Goal: Complete application form

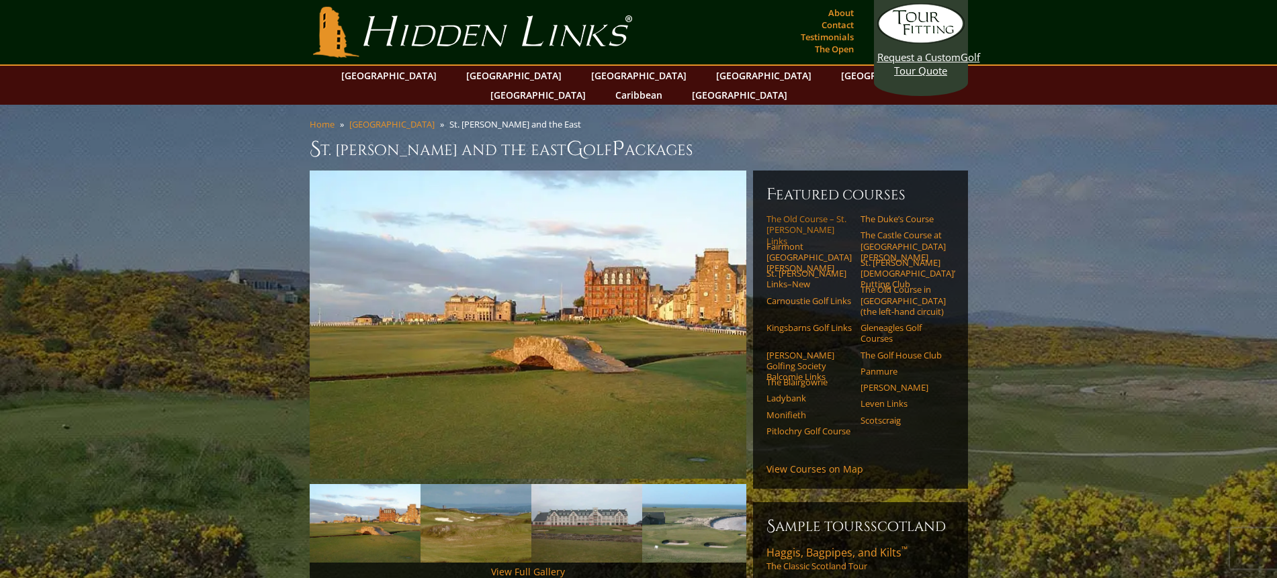
click at [805, 214] on link "The Old Course – St. [PERSON_NAME] Links" at bounding box center [808, 230] width 85 height 33
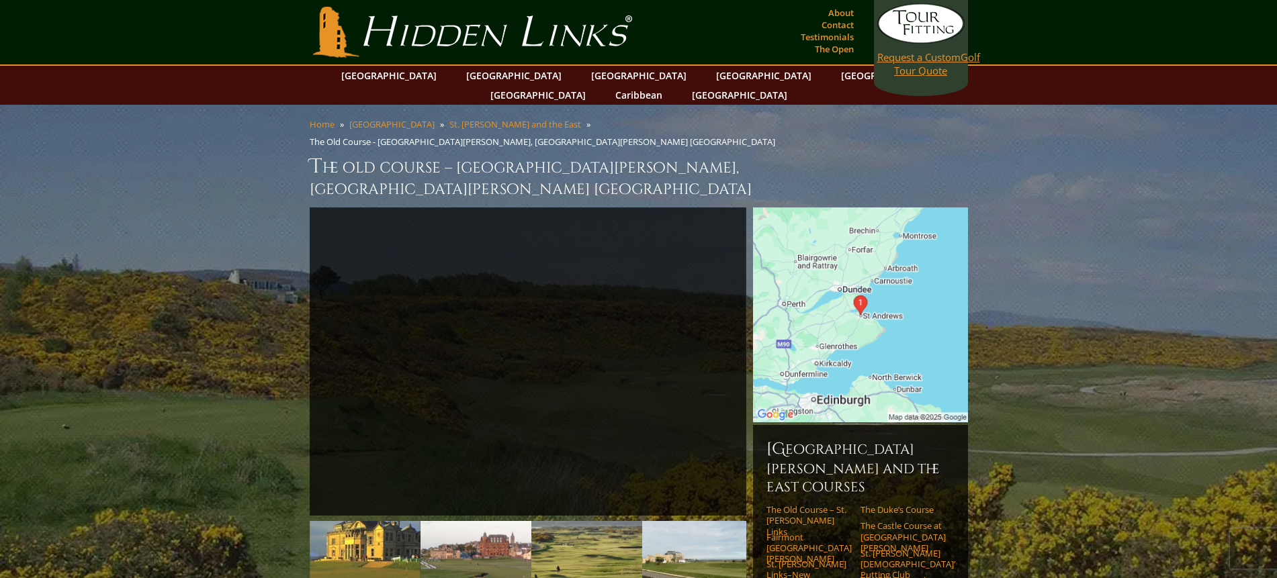
click at [917, 57] on span "Request a Custom" at bounding box center [918, 56] width 83 height 13
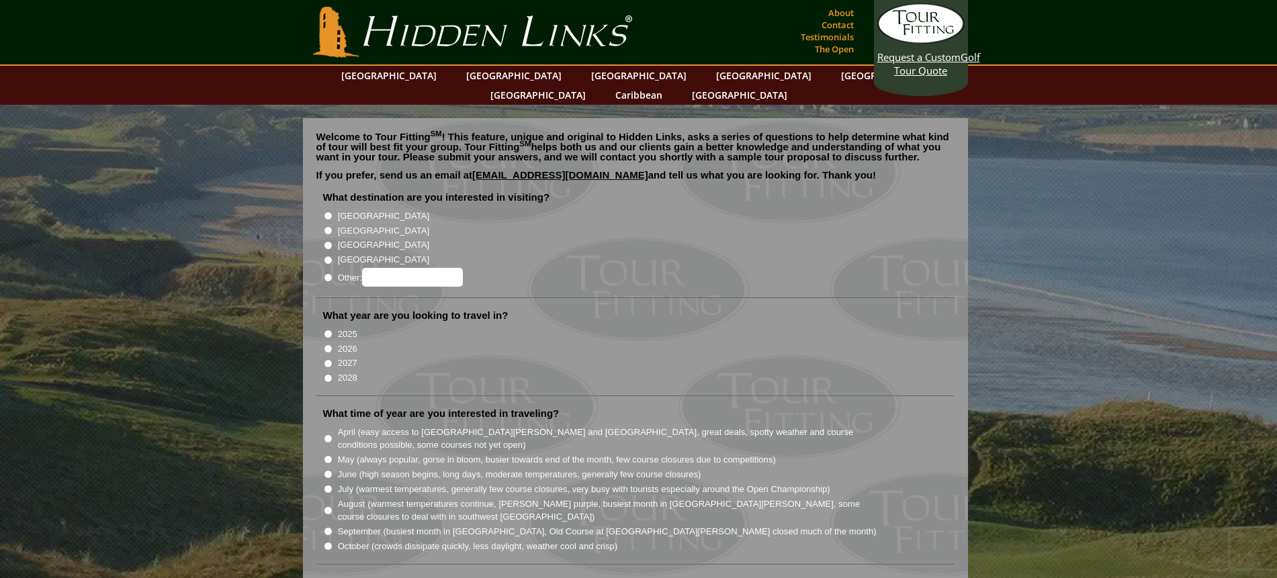
click at [355, 224] on label "[GEOGRAPHIC_DATA]" at bounding box center [383, 230] width 91 height 13
click at [332, 226] on input "[GEOGRAPHIC_DATA]" at bounding box center [328, 230] width 9 height 9
radio input "true"
click at [325, 344] on input "2026" at bounding box center [328, 348] width 9 height 9
radio input "true"
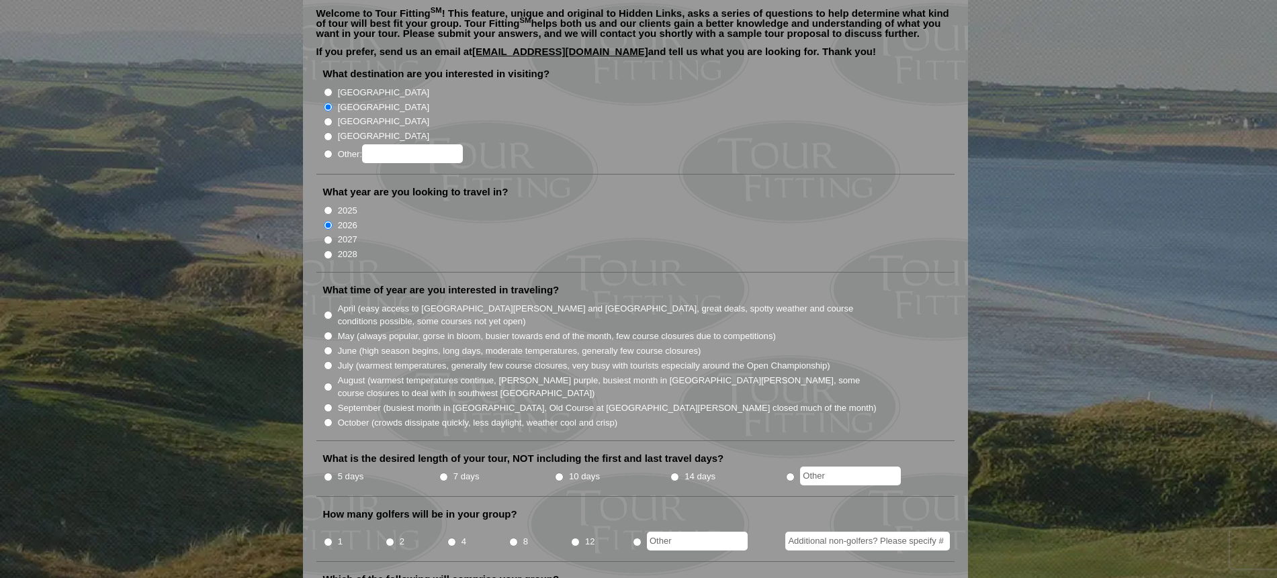
scroll to position [134, 0]
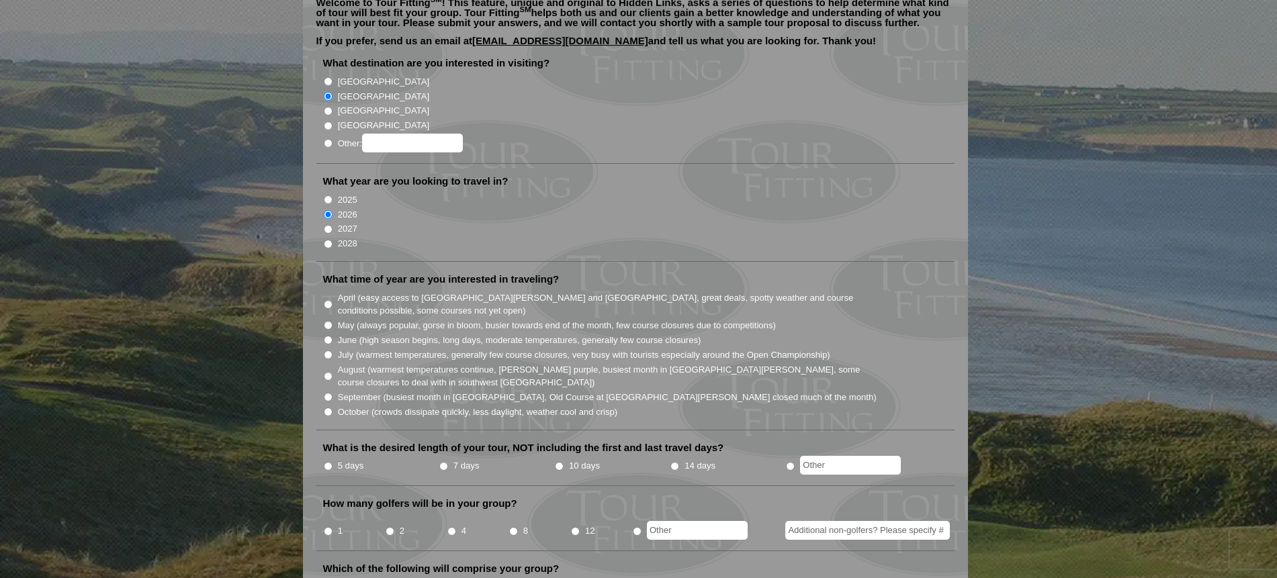
click at [344, 319] on label "May (always popular, gorse in bloom, busier towards end of the month, few cours…" at bounding box center [557, 325] width 438 height 13
click at [332, 321] on input "May (always popular, gorse in bloom, busier towards end of the month, few cours…" at bounding box center [328, 325] width 9 height 9
radio input "true"
click at [344, 334] on label "June (high season begins, long days, moderate temperatures, generally few cours…" at bounding box center [519, 340] width 363 height 13
click at [332, 336] on input "June (high season begins, long days, moderate temperatures, generally few cours…" at bounding box center [328, 340] width 9 height 9
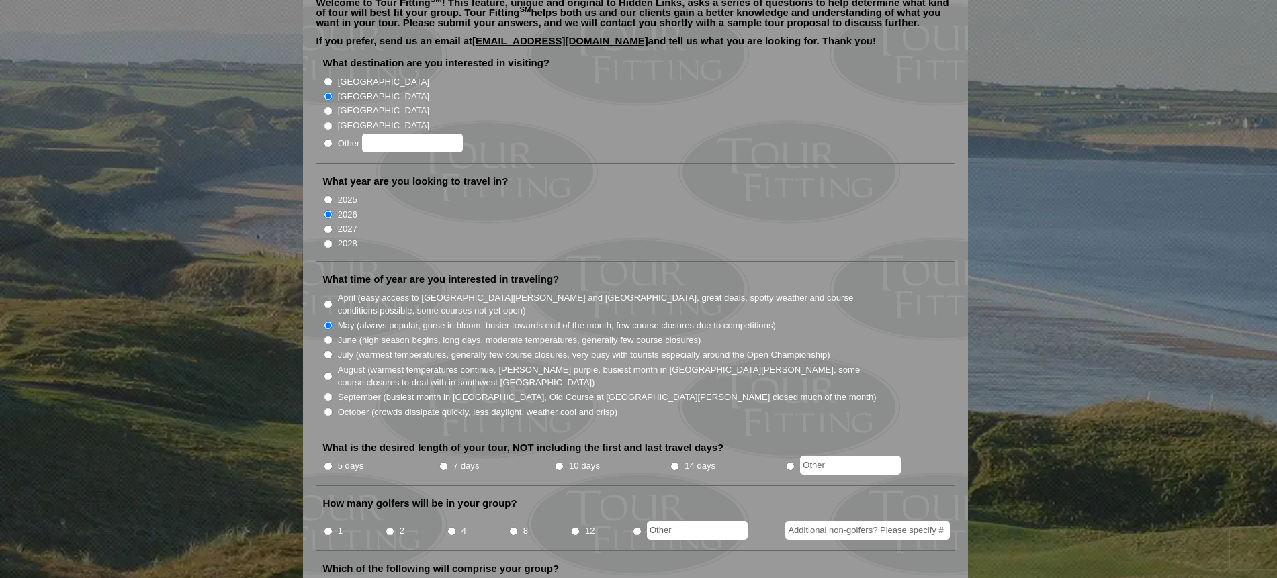
radio input "true"
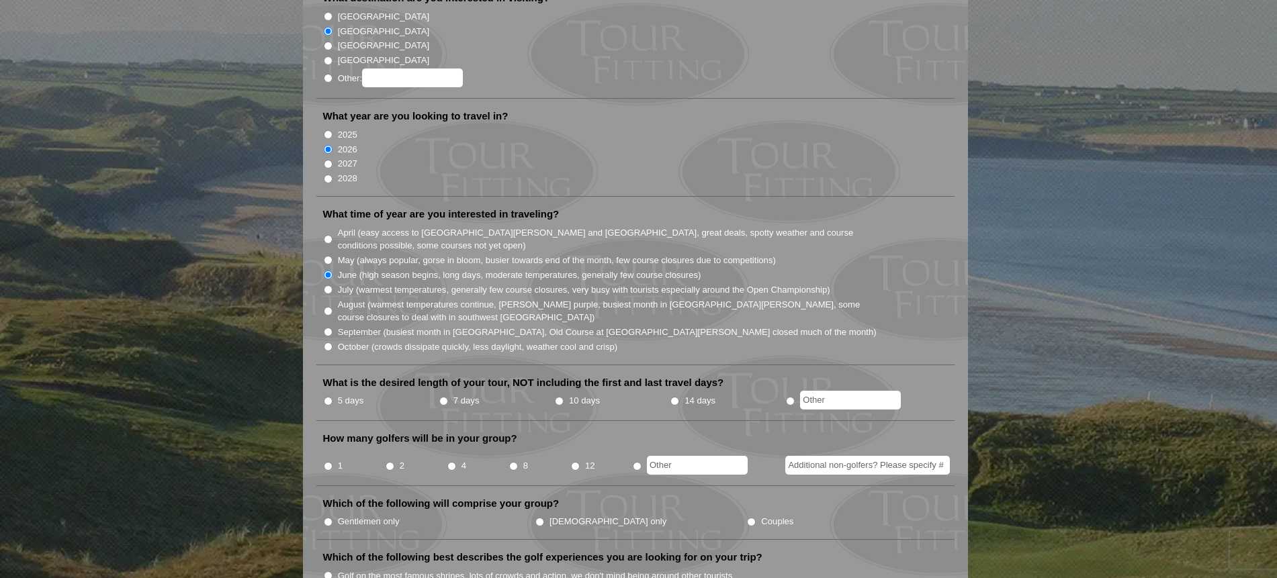
scroll to position [201, 0]
click at [326, 395] on input "5 days" at bounding box center [328, 399] width 9 height 9
radio input "true"
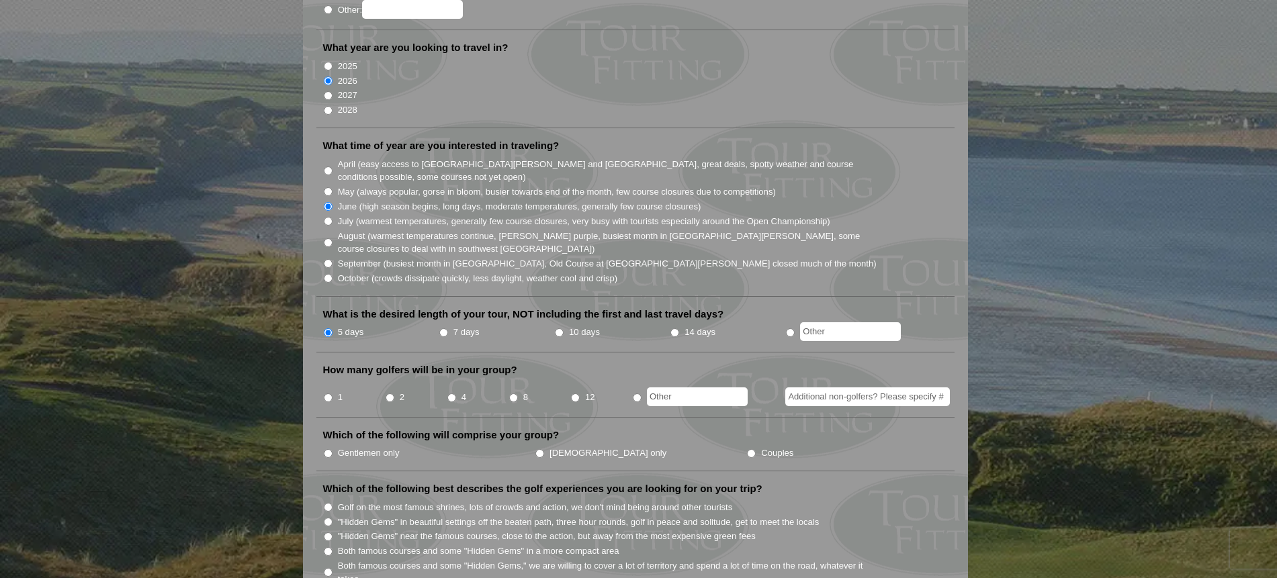
scroll to position [269, 0]
click at [329, 393] on input "1" at bounding box center [328, 397] width 9 height 9
radio input "true"
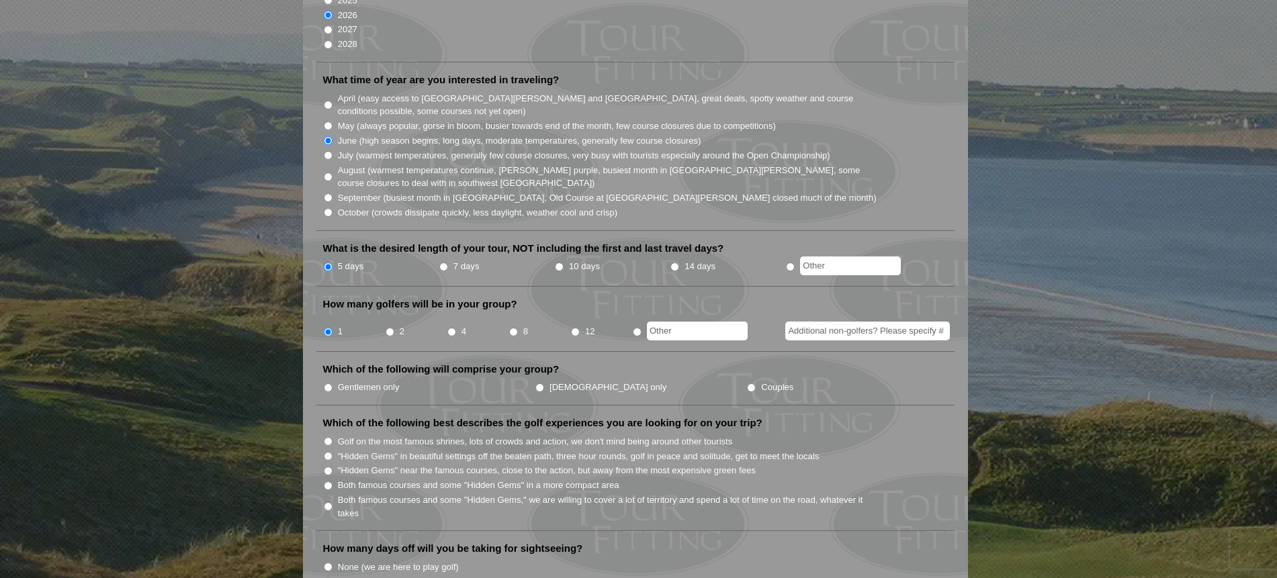
scroll to position [336, 0]
click at [327, 381] on input "Gentlemen only" at bounding box center [328, 385] width 9 height 9
radio input "true"
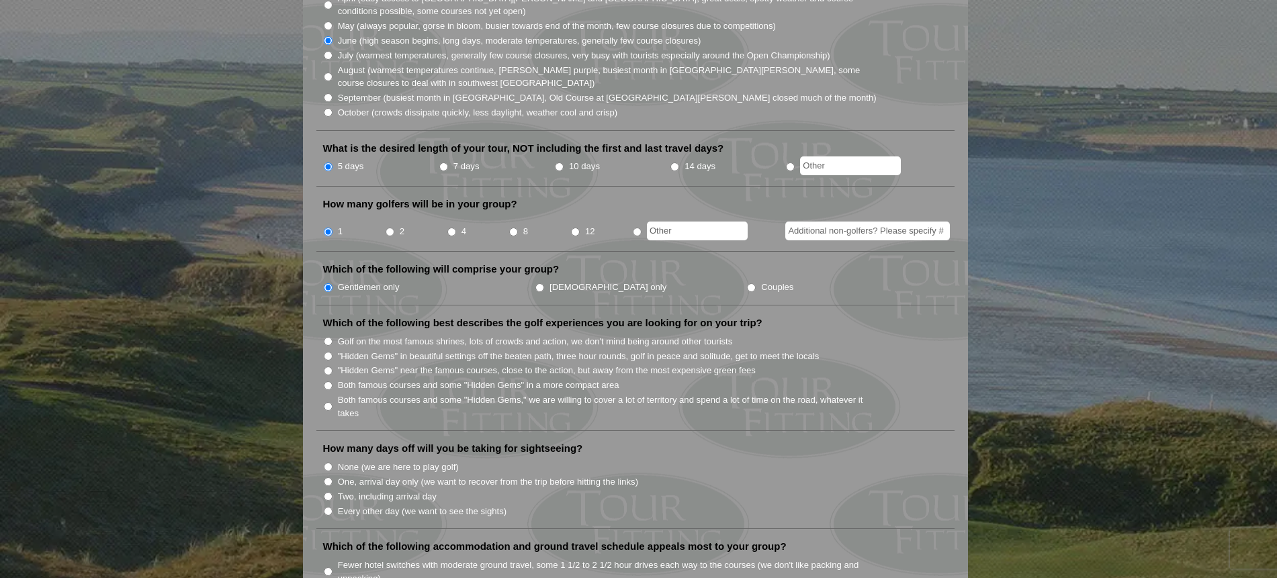
scroll to position [470, 0]
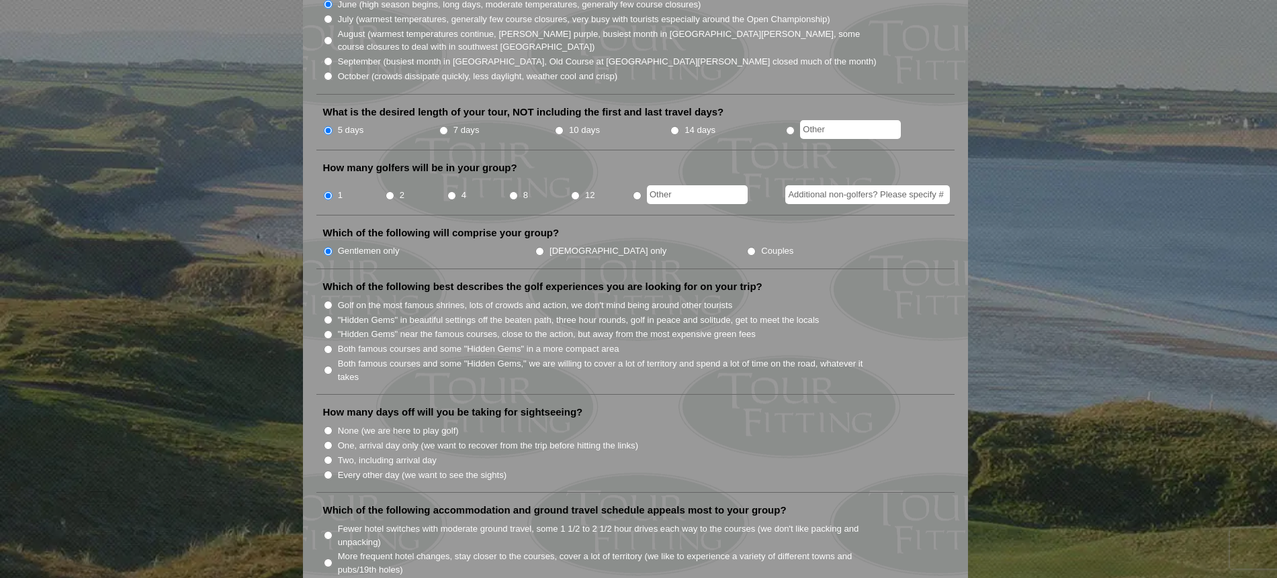
click at [325, 345] on input "Both famous courses and some "Hidden Gems" in a more compact area" at bounding box center [328, 349] width 9 height 9
radio input "true"
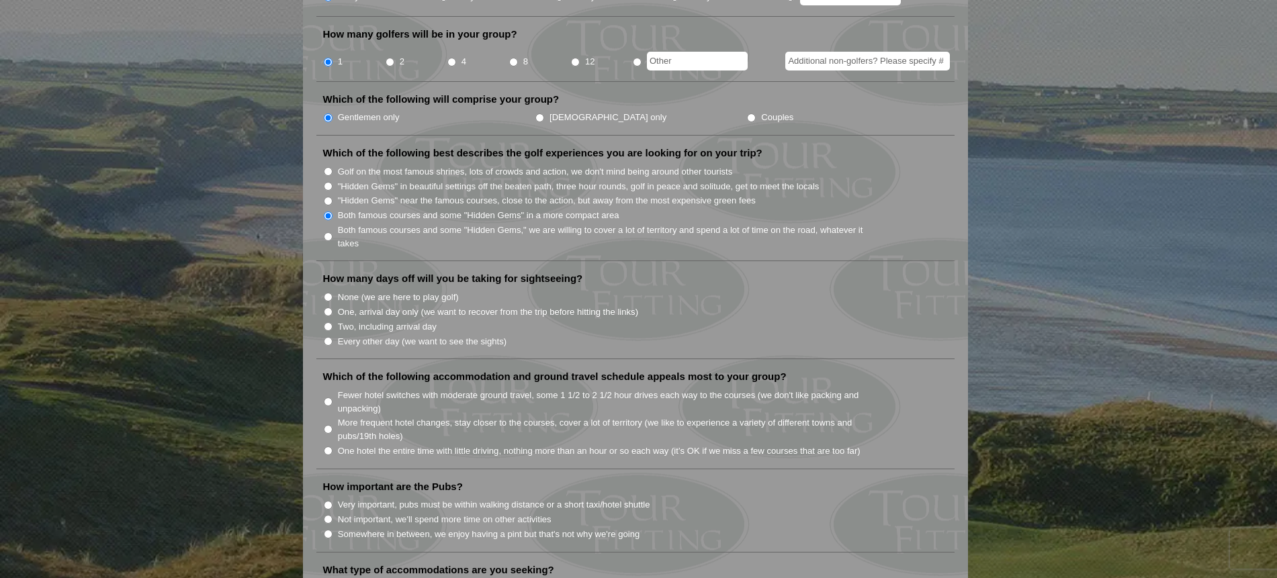
scroll to position [604, 0]
click at [359, 290] on label "None (we are here to play golf)" at bounding box center [398, 296] width 121 height 13
click at [332, 292] on input "None (we are here to play golf)" at bounding box center [328, 296] width 9 height 9
radio input "true"
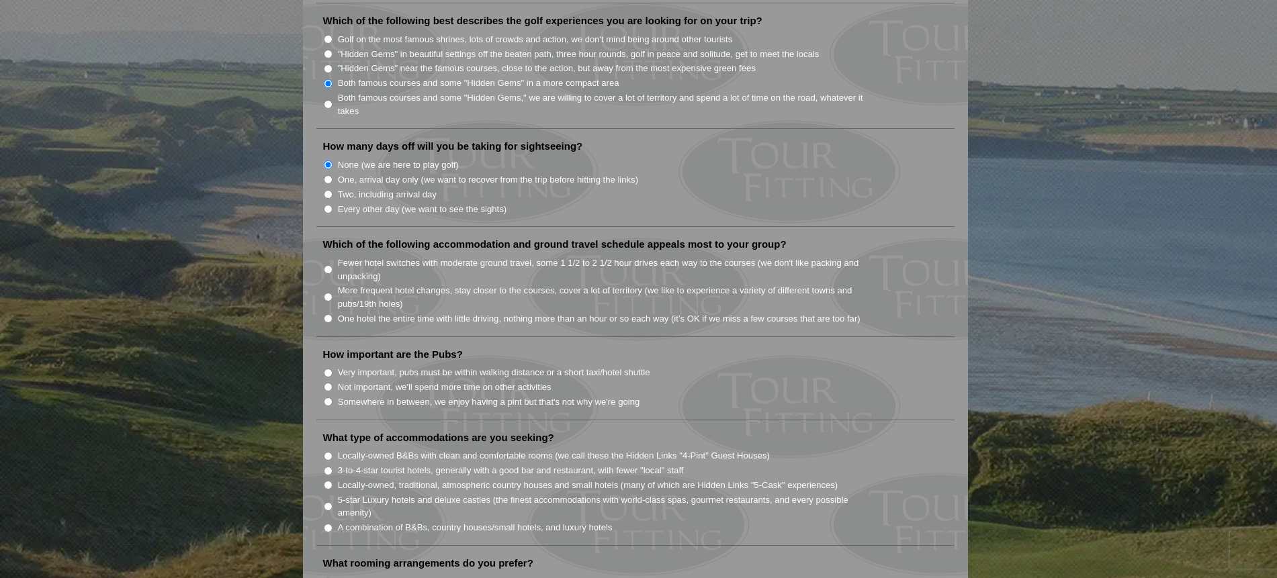
scroll to position [739, 0]
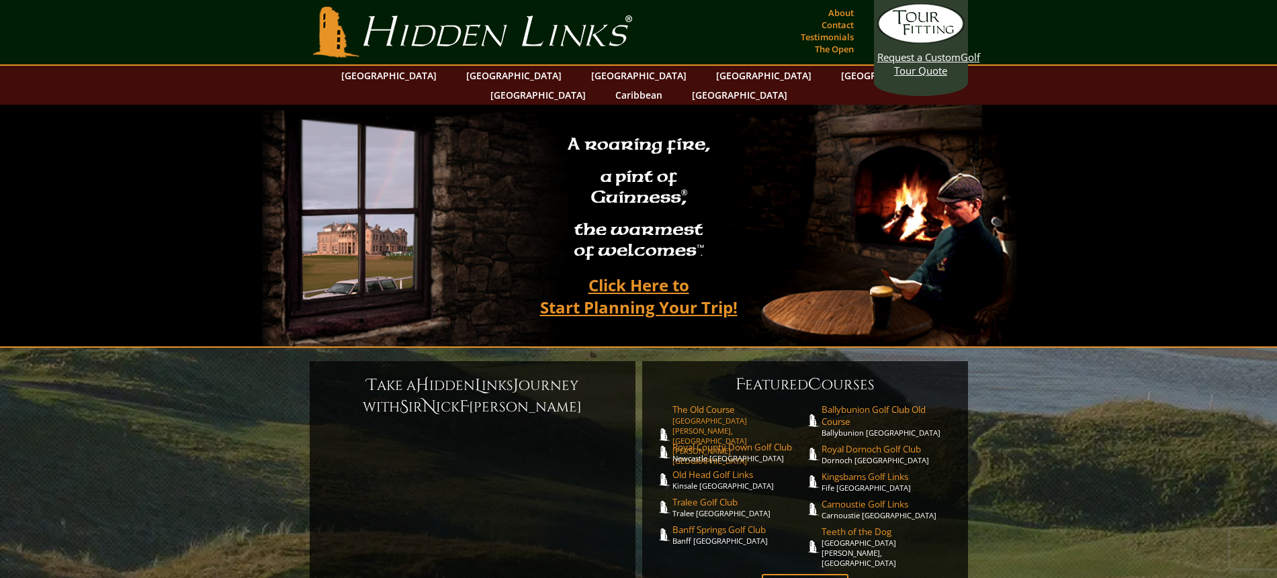
click at [686, 404] on span "The Old Course" at bounding box center [738, 410] width 133 height 12
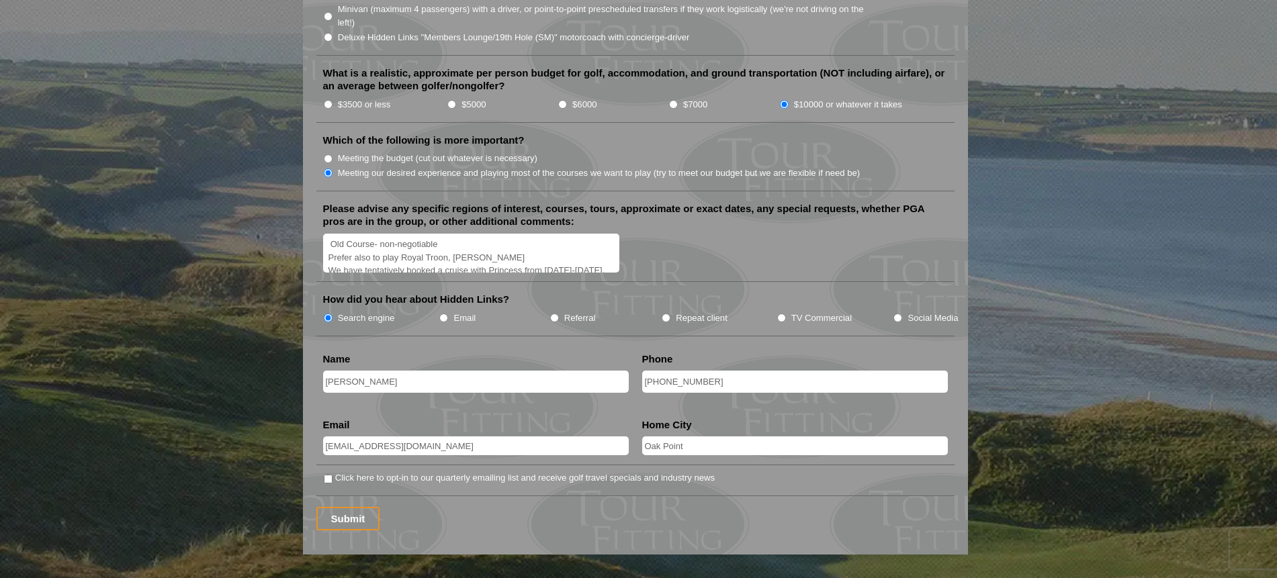
scroll to position [1544, 0]
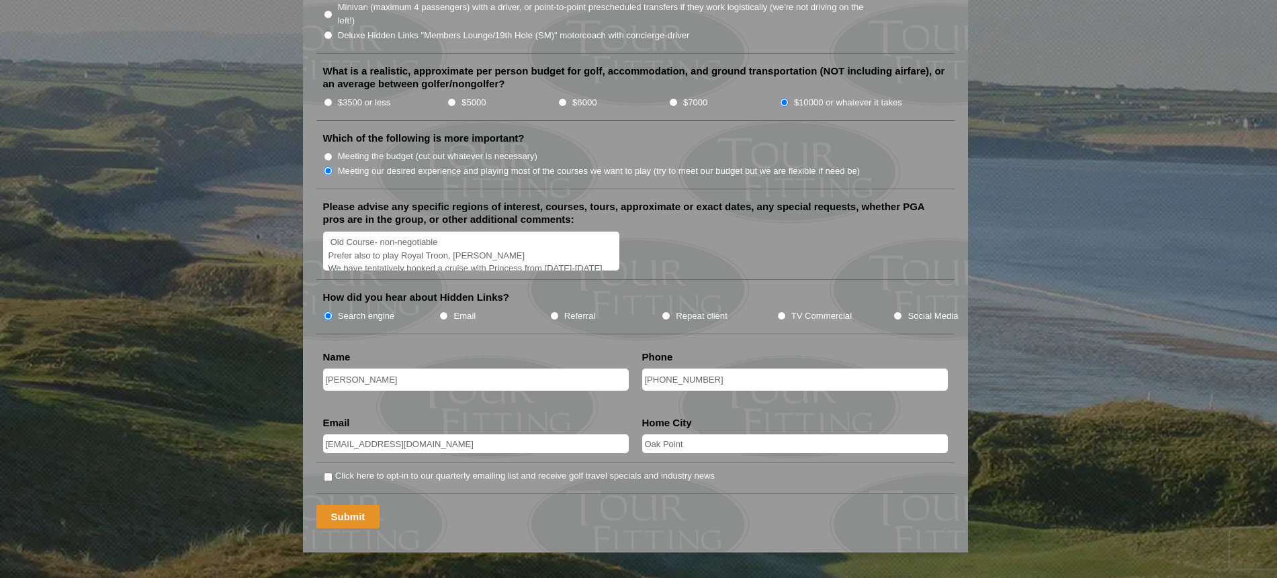
click at [338, 505] on input "Submit" at bounding box center [348, 517] width 64 height 24
